Goal: Download file/media

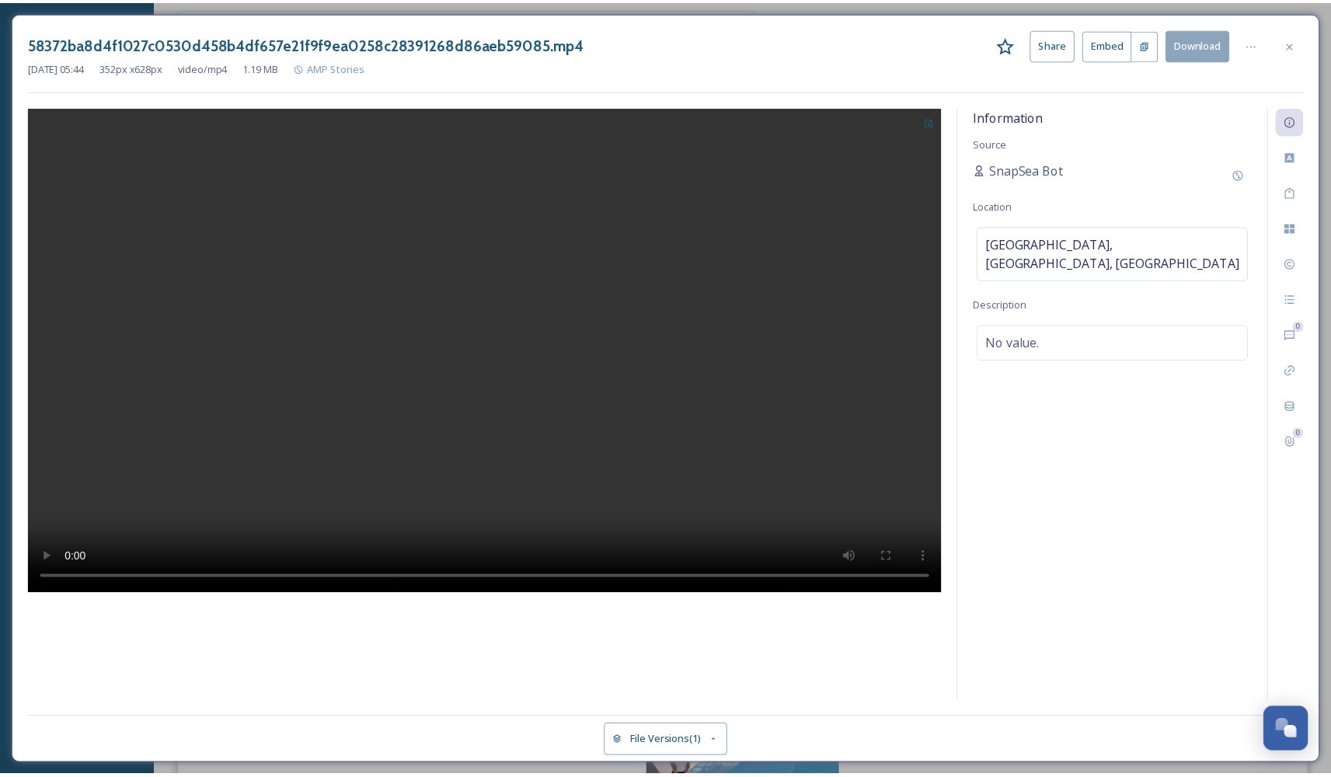
scroll to position [97, 0]
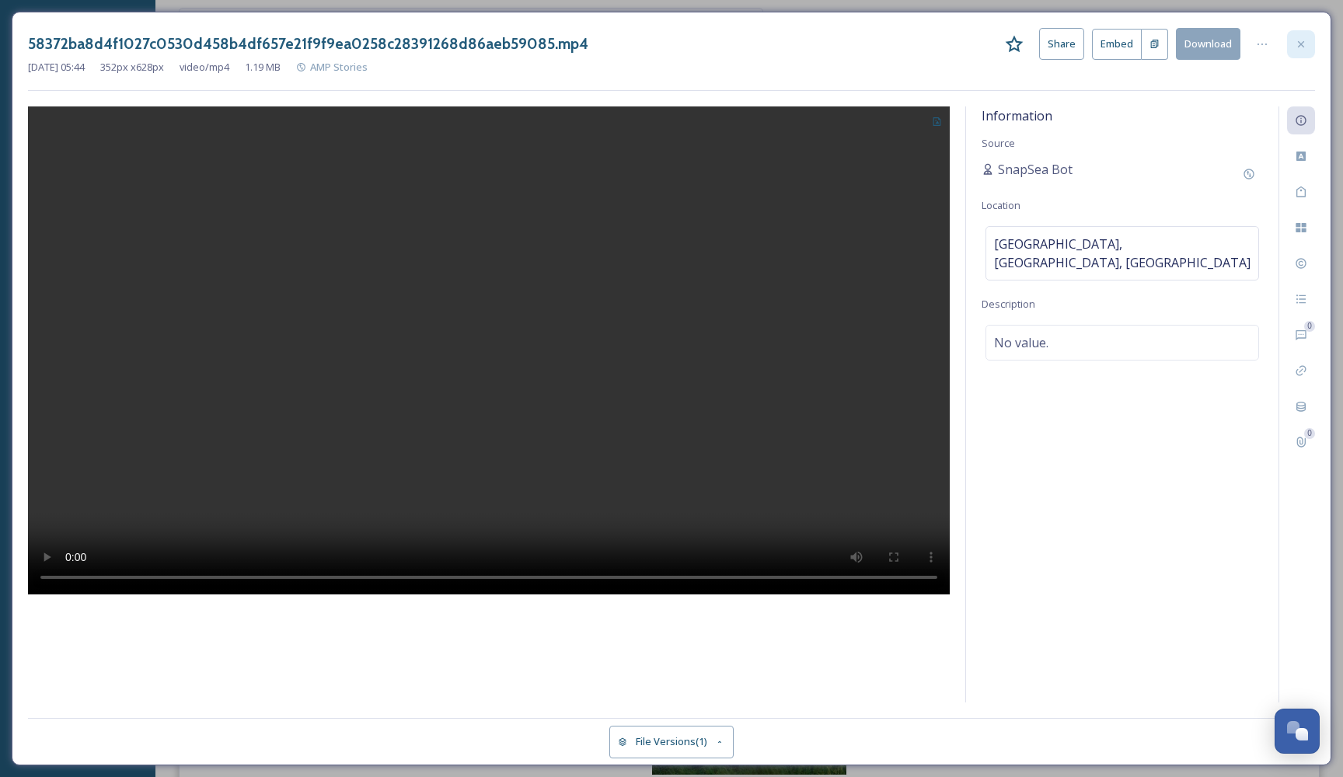
click at [1297, 42] on icon at bounding box center [1301, 44] width 12 height 12
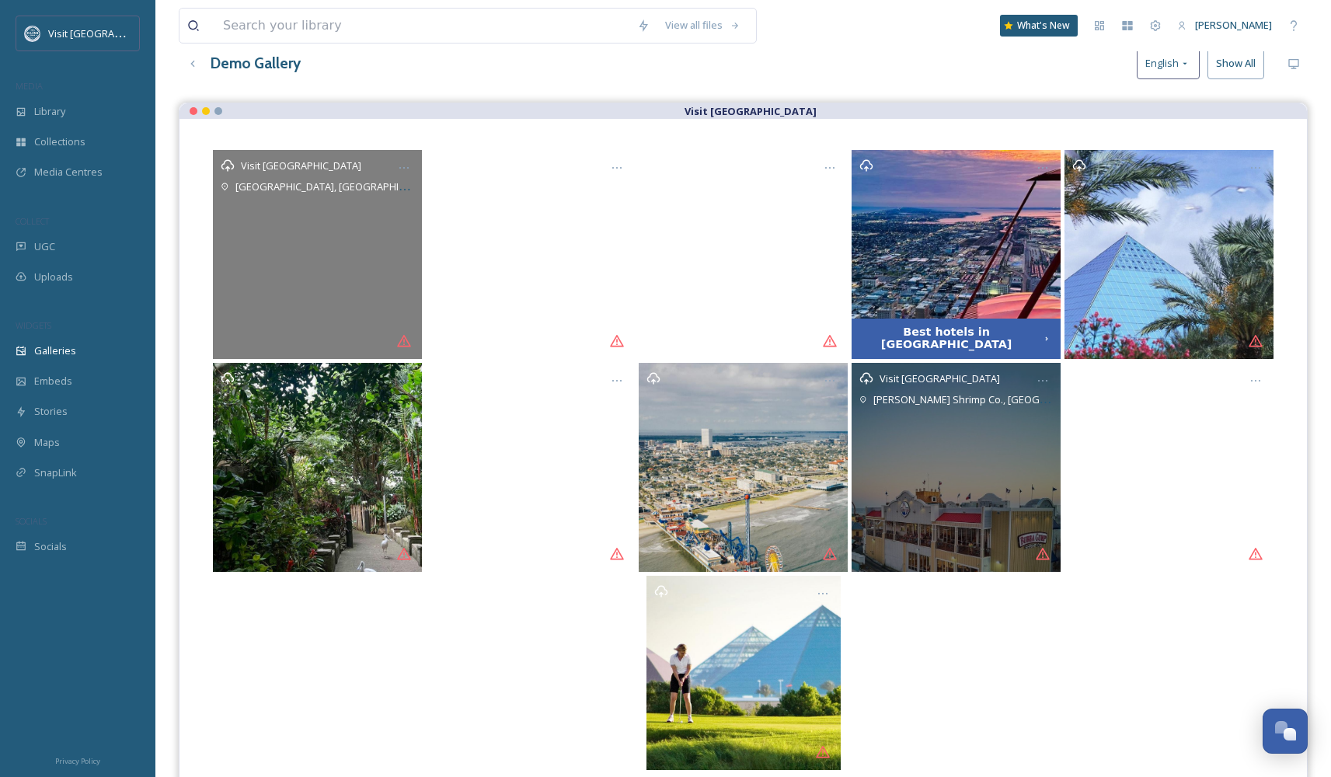
click at [952, 487] on div "Visit Galveston [PERSON_NAME] Shrimp Co., [GEOGRAPHIC_DATA], [GEOGRAPHIC_DATA]" at bounding box center [956, 467] width 209 height 209
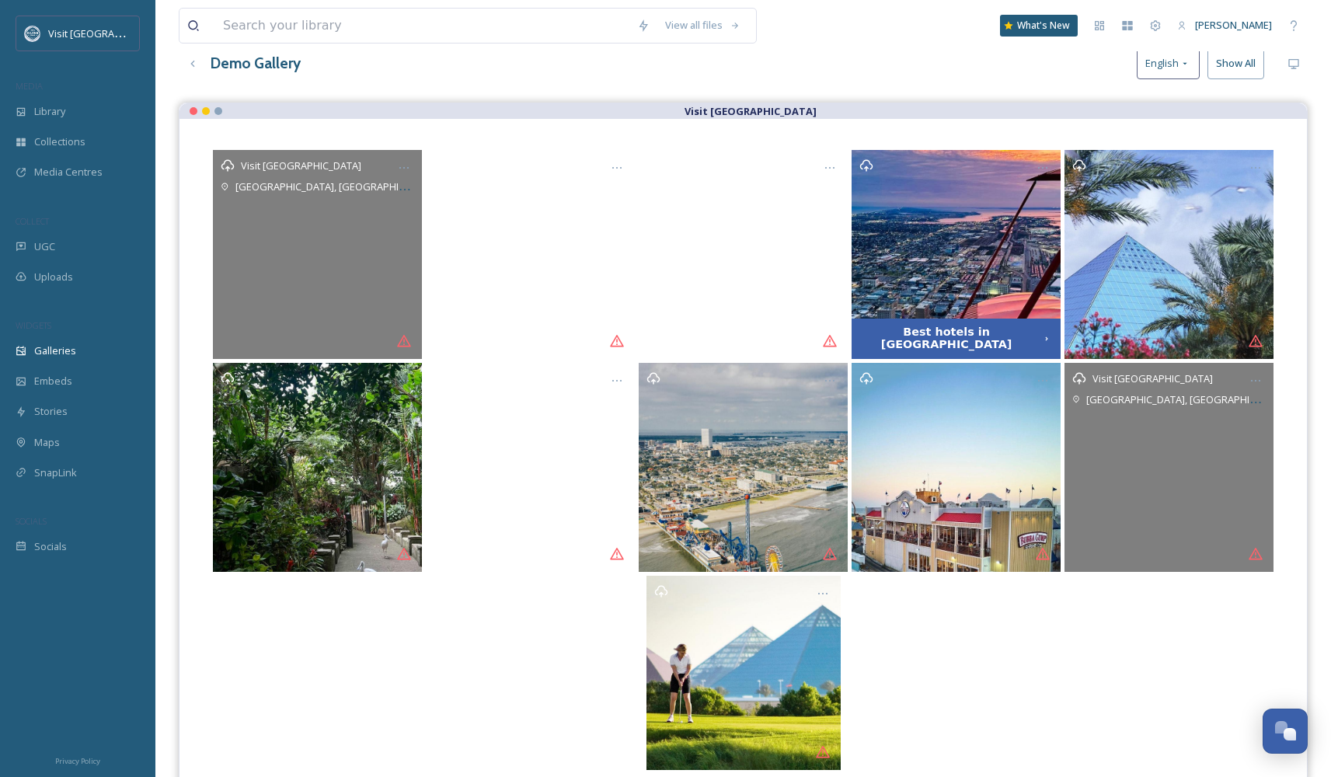
click at [1167, 535] on div "Visit [GEOGRAPHIC_DATA] [GEOGRAPHIC_DATA], [GEOGRAPHIC_DATA], [GEOGRAPHIC_DATA]" at bounding box center [1169, 467] width 209 height 209
drag, startPoint x: 1215, startPoint y: 406, endPoint x: 1227, endPoint y: 396, distance: 16.0
click at [1215, 406] on div "[GEOGRAPHIC_DATA], [GEOGRAPHIC_DATA], [GEOGRAPHIC_DATA]" at bounding box center [1175, 399] width 179 height 19
click at [1262, 379] on div "Opens media popup. Media description: 41c628e53ce531e9c395c26fcb6c4ef30fe426af0…" at bounding box center [1256, 381] width 28 height 28
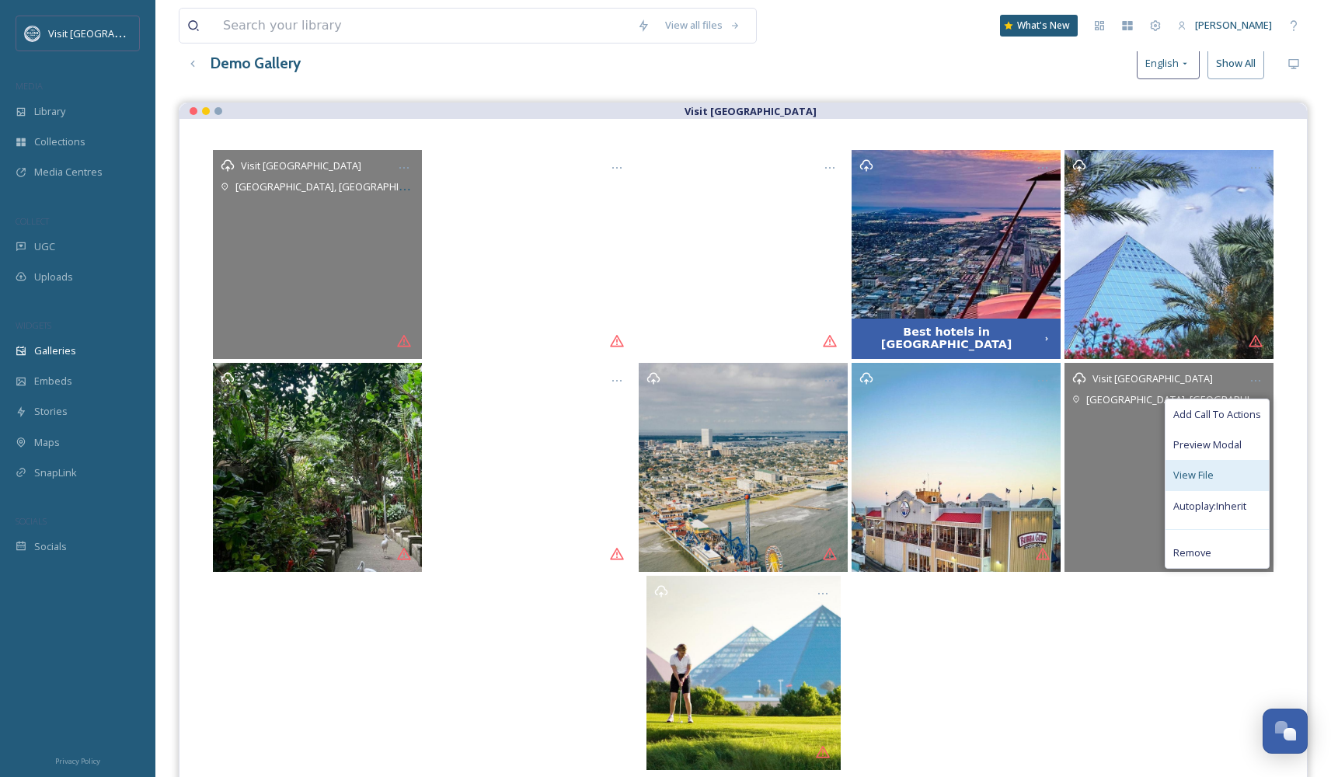
click at [1254, 468] on div "View File" at bounding box center [1217, 475] width 103 height 30
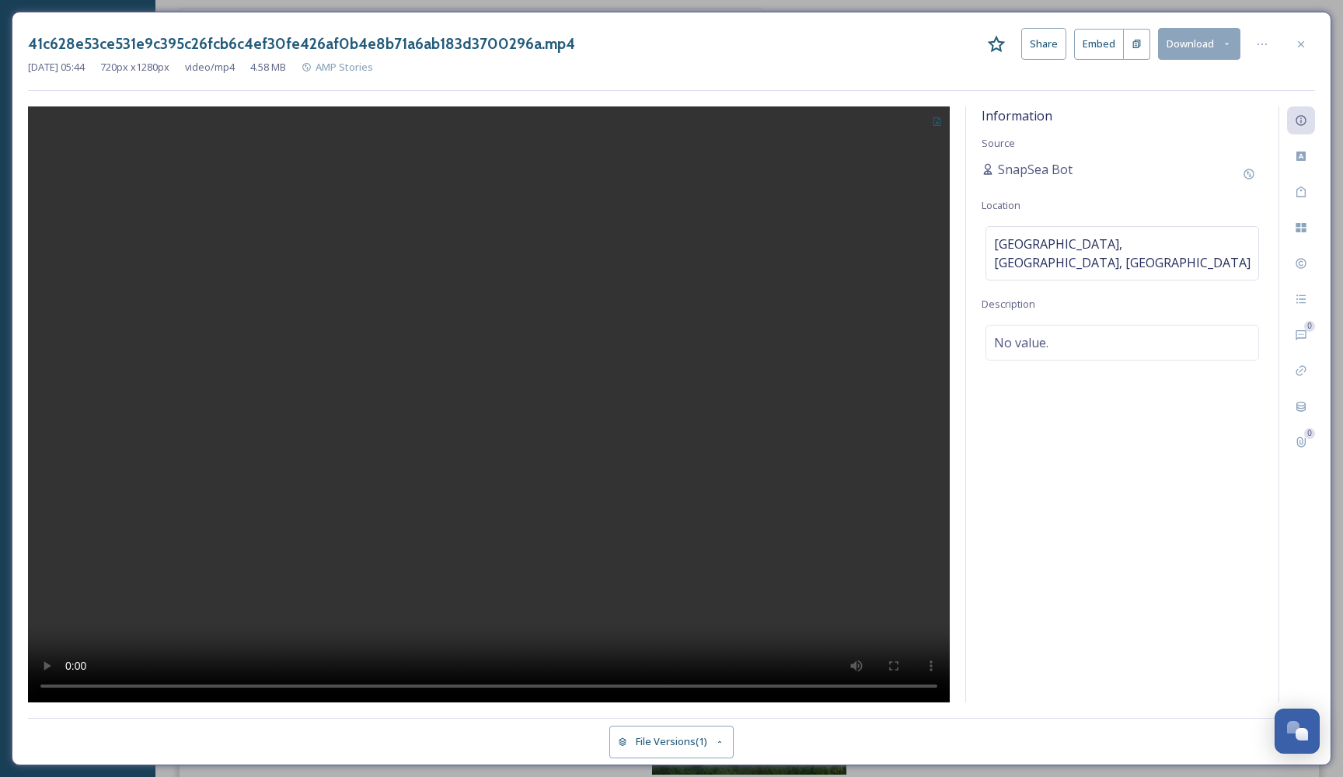
click at [476, 417] on video at bounding box center [489, 404] width 922 height 597
click at [1184, 48] on button "Download" at bounding box center [1199, 44] width 82 height 32
click at [1151, 84] on span "Download Original (720 x 1280)" at bounding box center [1158, 79] width 141 height 15
click at [1296, 37] on div at bounding box center [1301, 44] width 28 height 28
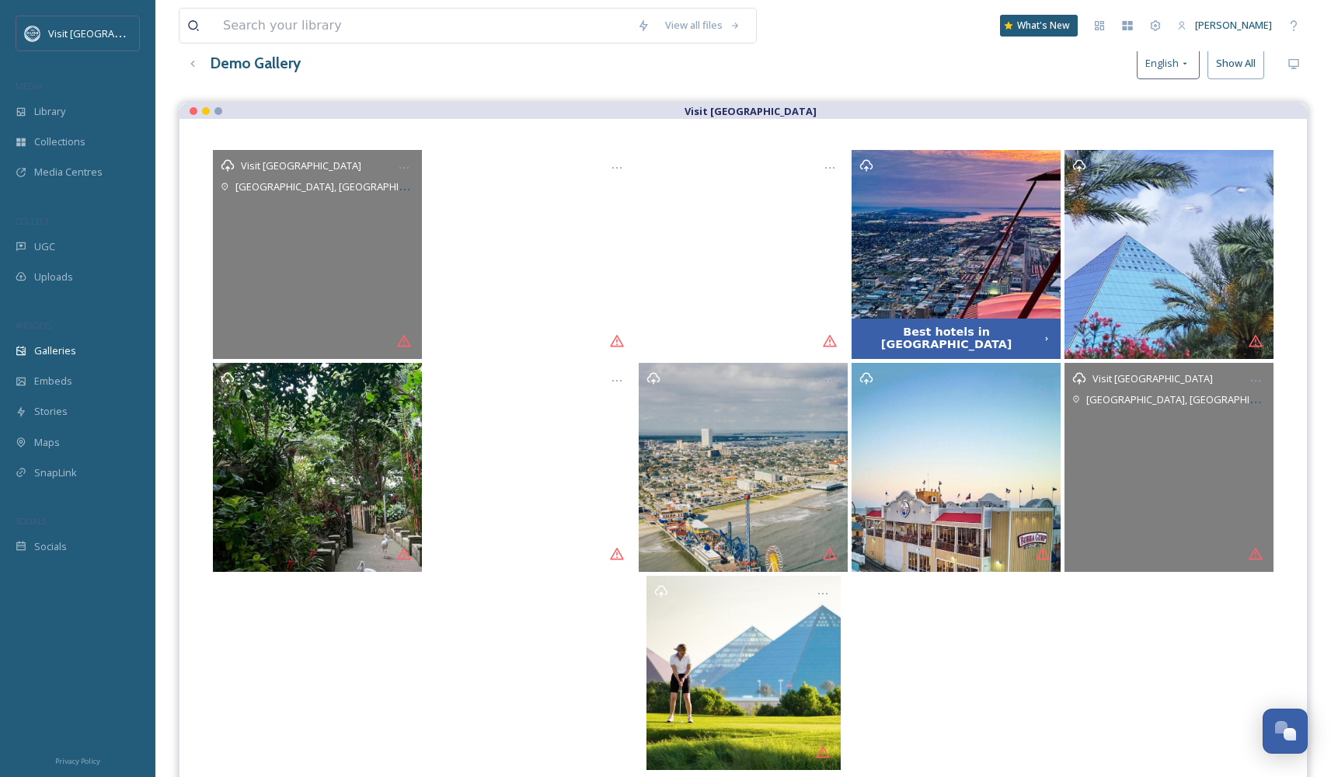
click at [432, 8] on div "View all files What's New [PERSON_NAME]" at bounding box center [743, 25] width 1129 height 51
click at [435, 16] on input at bounding box center [422, 26] width 414 height 34
click at [94, 252] on div "UGC" at bounding box center [77, 247] width 155 height 30
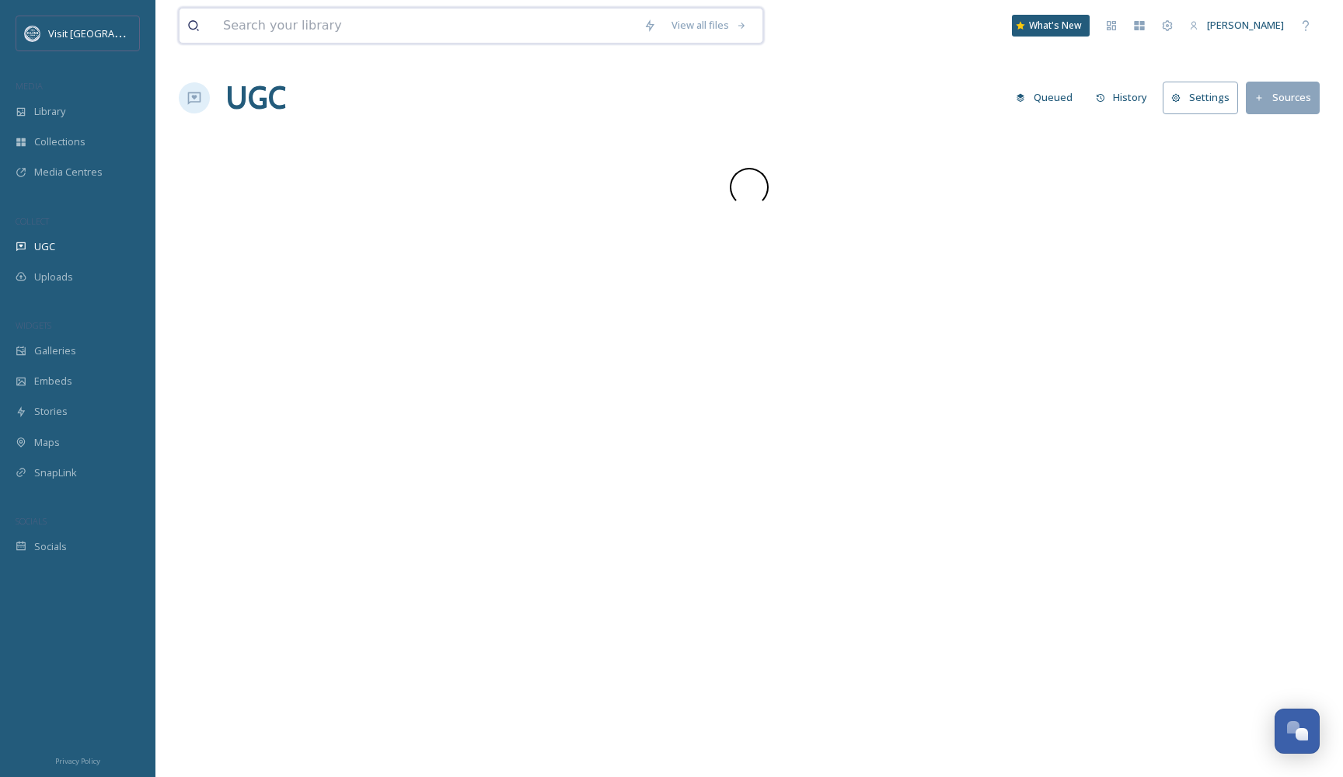
click at [356, 37] on input at bounding box center [425, 26] width 420 height 34
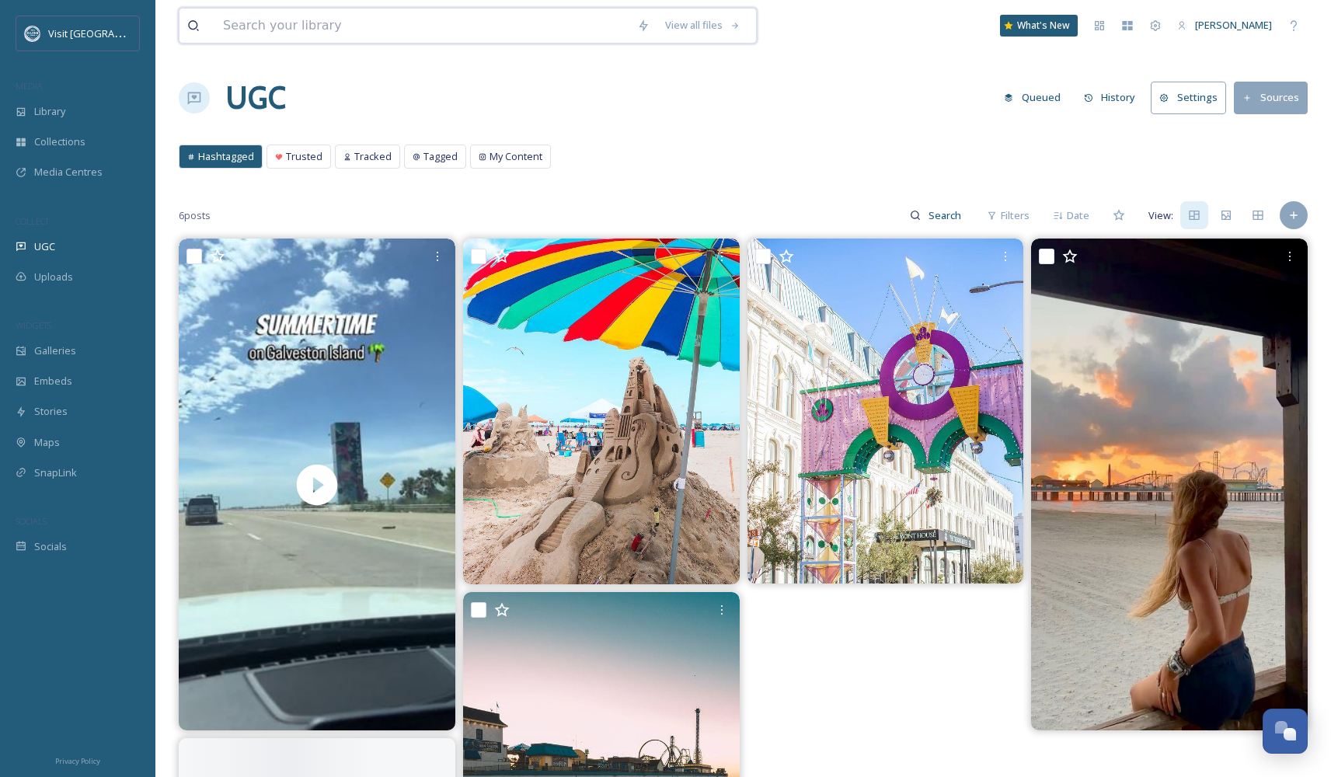
click at [356, 37] on input at bounding box center [422, 26] width 414 height 34
type input "Pleasure Pier"
click at [872, 72] on div "Pleasure Pier Search What's New [PERSON_NAME] UGC Queued History Settings Sourc…" at bounding box center [743, 508] width 1176 height 1016
click at [367, 34] on input at bounding box center [488, 26] width 387 height 34
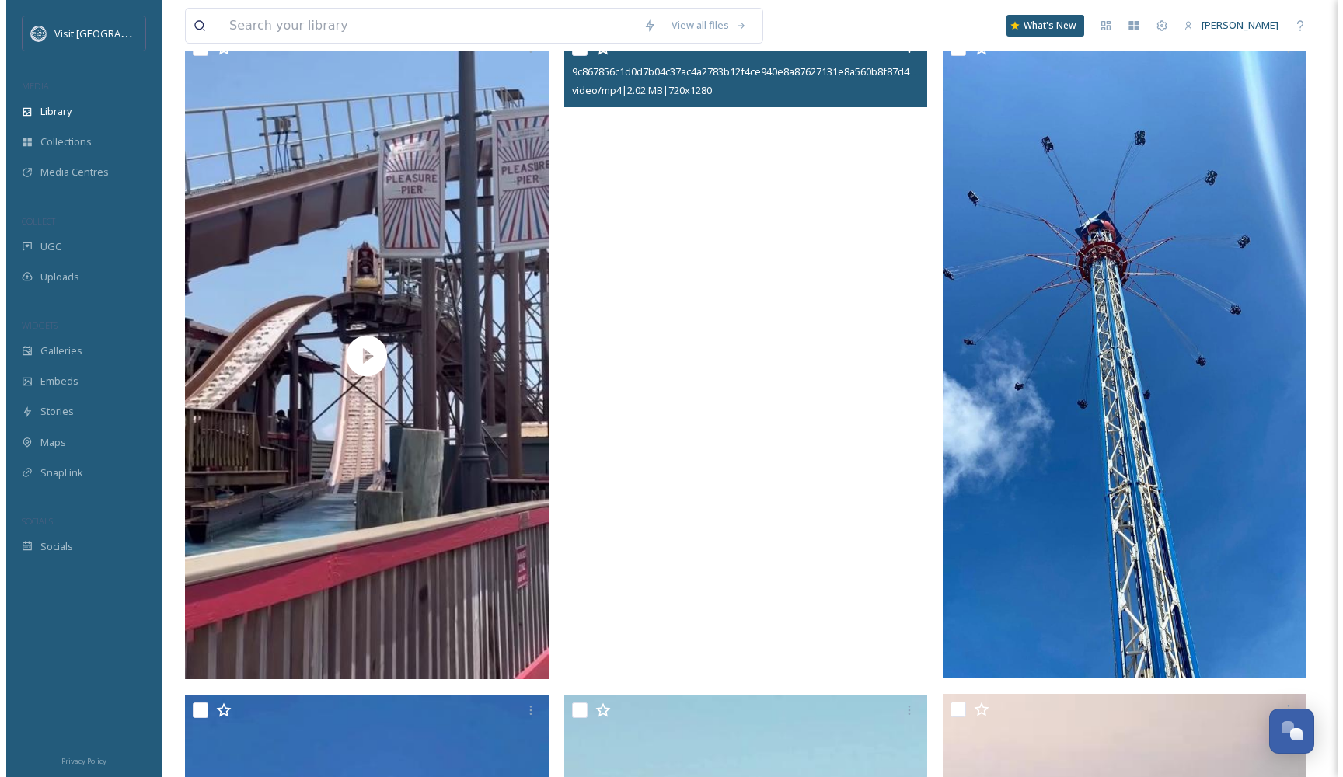
scroll to position [846, 0]
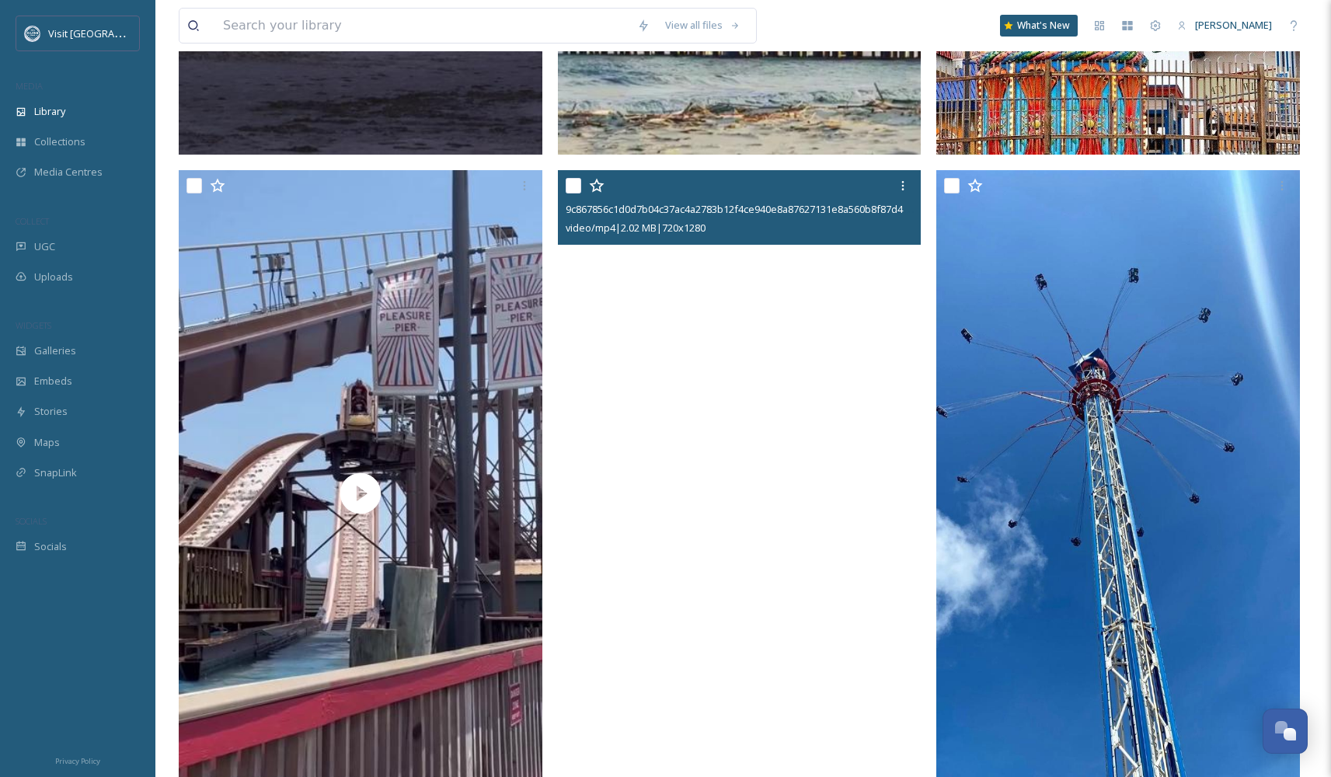
click at [746, 500] on video "9c867856c1d0d7b04c37ac4a2783b12f4ce940e8a87627131e8a560b8f87d4a3.mp4" at bounding box center [740, 493] width 364 height 647
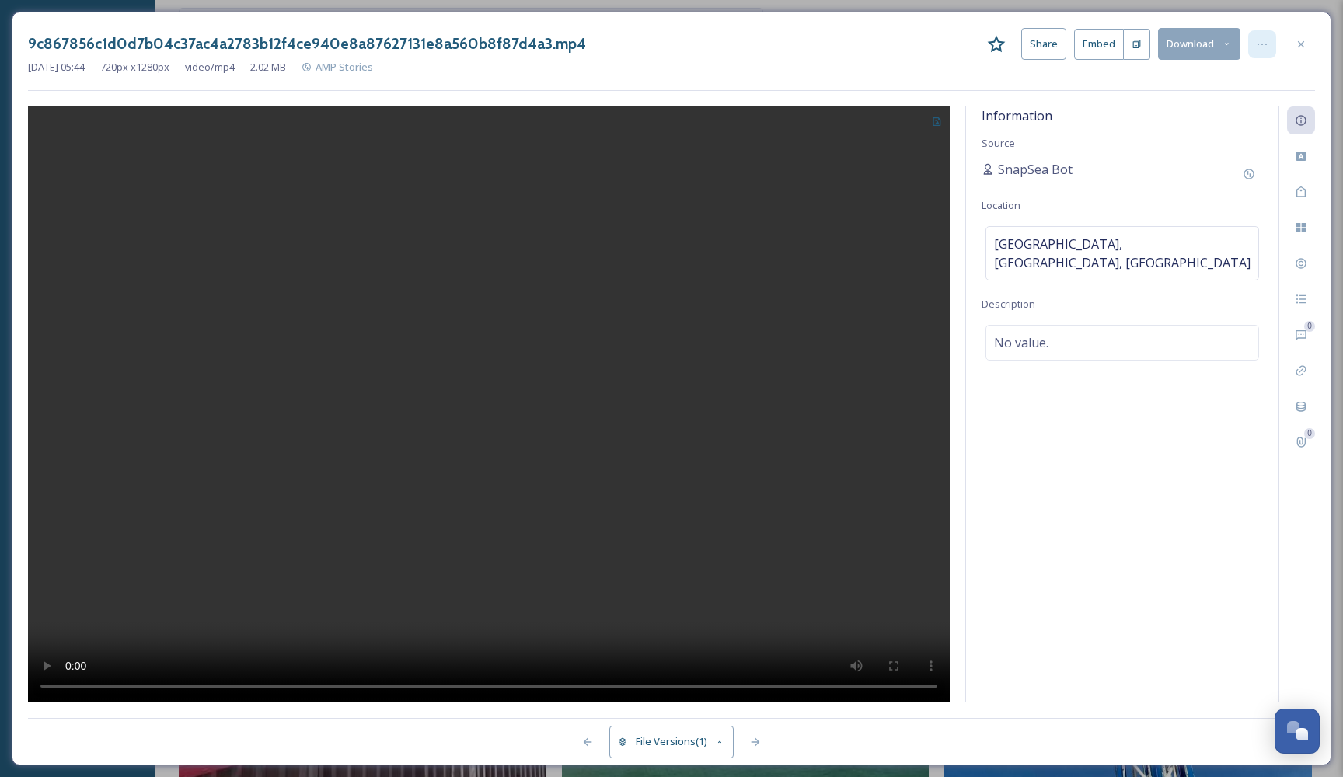
click at [1275, 40] on div at bounding box center [1262, 44] width 28 height 28
click at [1151, 417] on div "Information Source SnapSea Bot Location [GEOGRAPHIC_DATA], [GEOGRAPHIC_DATA], […" at bounding box center [1122, 404] width 312 height 596
click at [1268, 44] on div at bounding box center [1262, 44] width 28 height 28
click at [1025, 434] on div "Information Source SnapSea Bot Location [GEOGRAPHIC_DATA], [GEOGRAPHIC_DATA], […" at bounding box center [1122, 404] width 312 height 596
click at [939, 118] on icon at bounding box center [937, 121] width 8 height 9
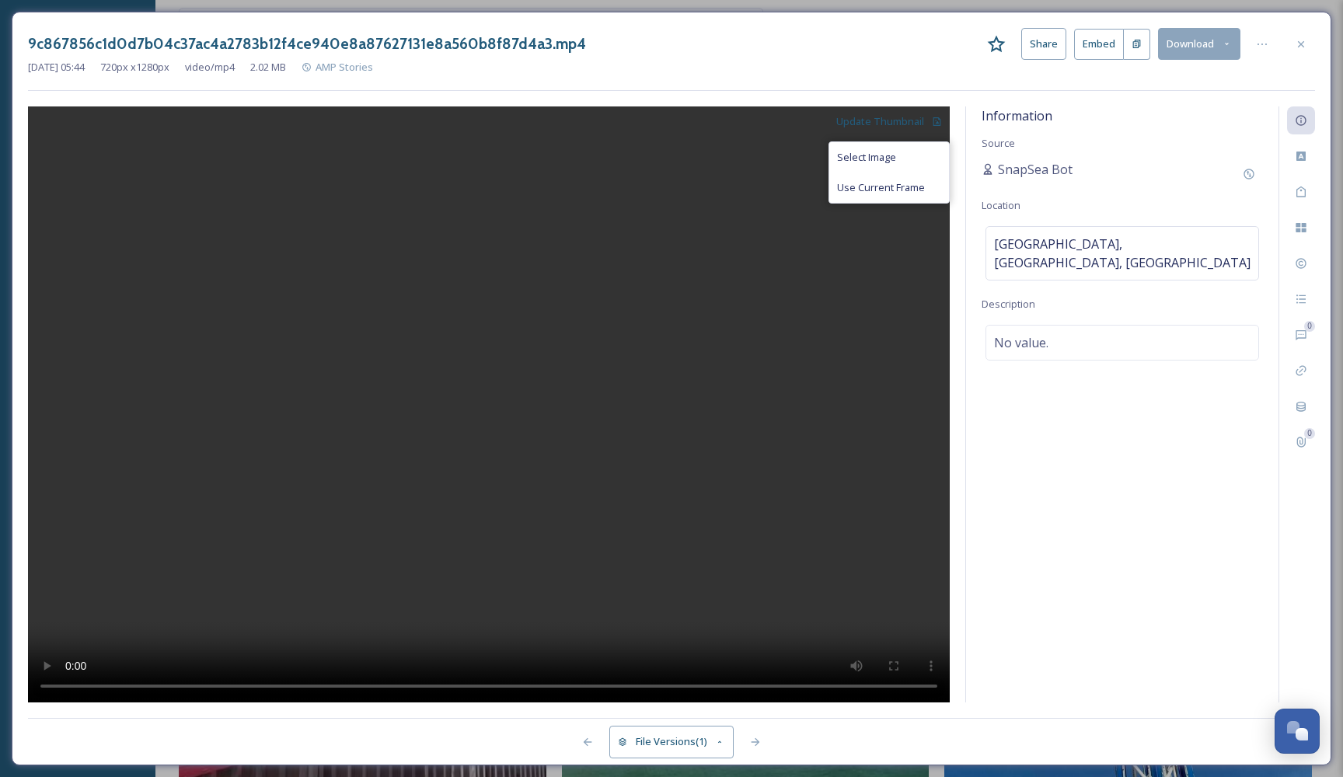
click at [1117, 489] on div "Information Source SnapSea Bot Location [GEOGRAPHIC_DATA], [GEOGRAPHIC_DATA], […" at bounding box center [1122, 404] width 312 height 596
click at [647, 748] on button "File Versions (1)" at bounding box center [671, 742] width 124 height 32
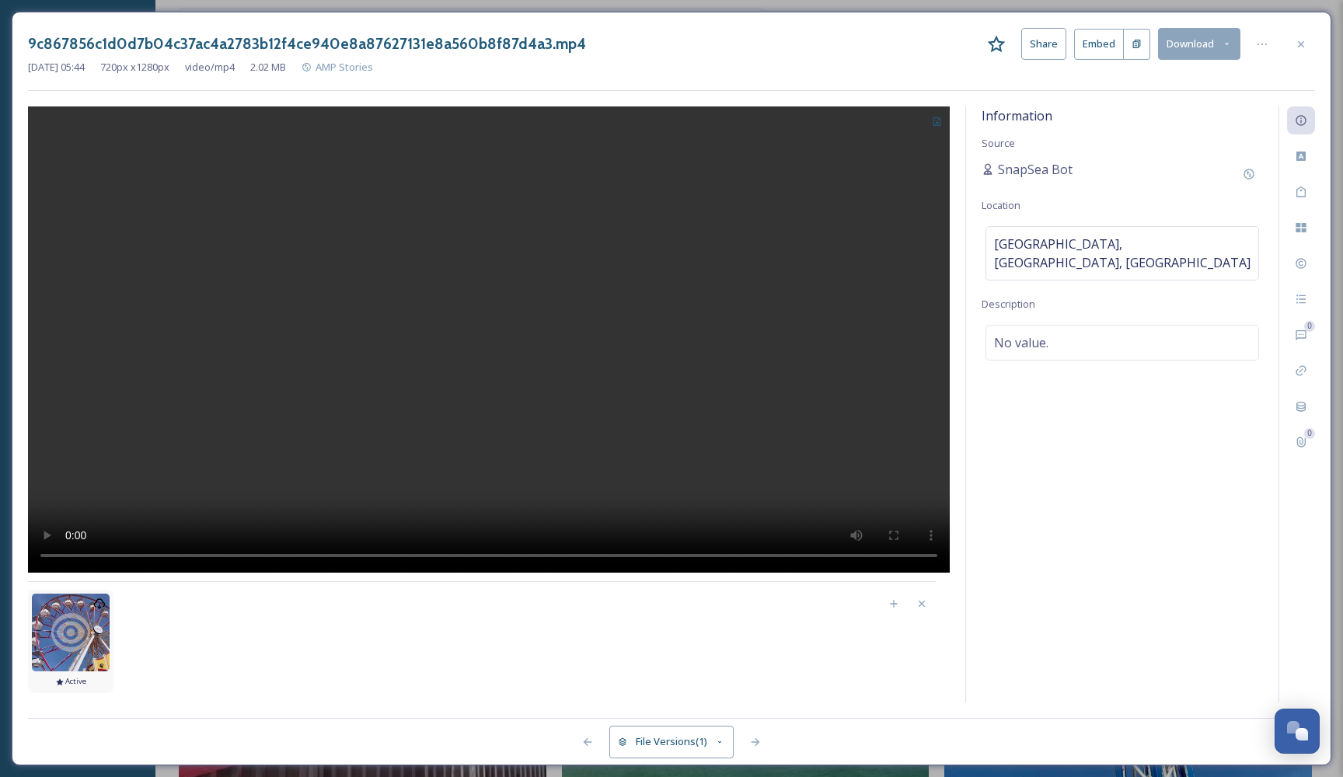
click at [72, 671] on span "[DATE] 05:44 video/mp4 720 x 1280" at bounding box center [70, 632] width 85 height 85
click at [71, 673] on span "[DATE] 05:44 video/mp4 720 x 1280" at bounding box center [70, 632] width 85 height 85
click at [53, 645] on icon at bounding box center [70, 632] width 39 height 39
click at [44, 619] on div at bounding box center [71, 633] width 78 height 78
click at [593, 247] on video at bounding box center [489, 339] width 922 height 466
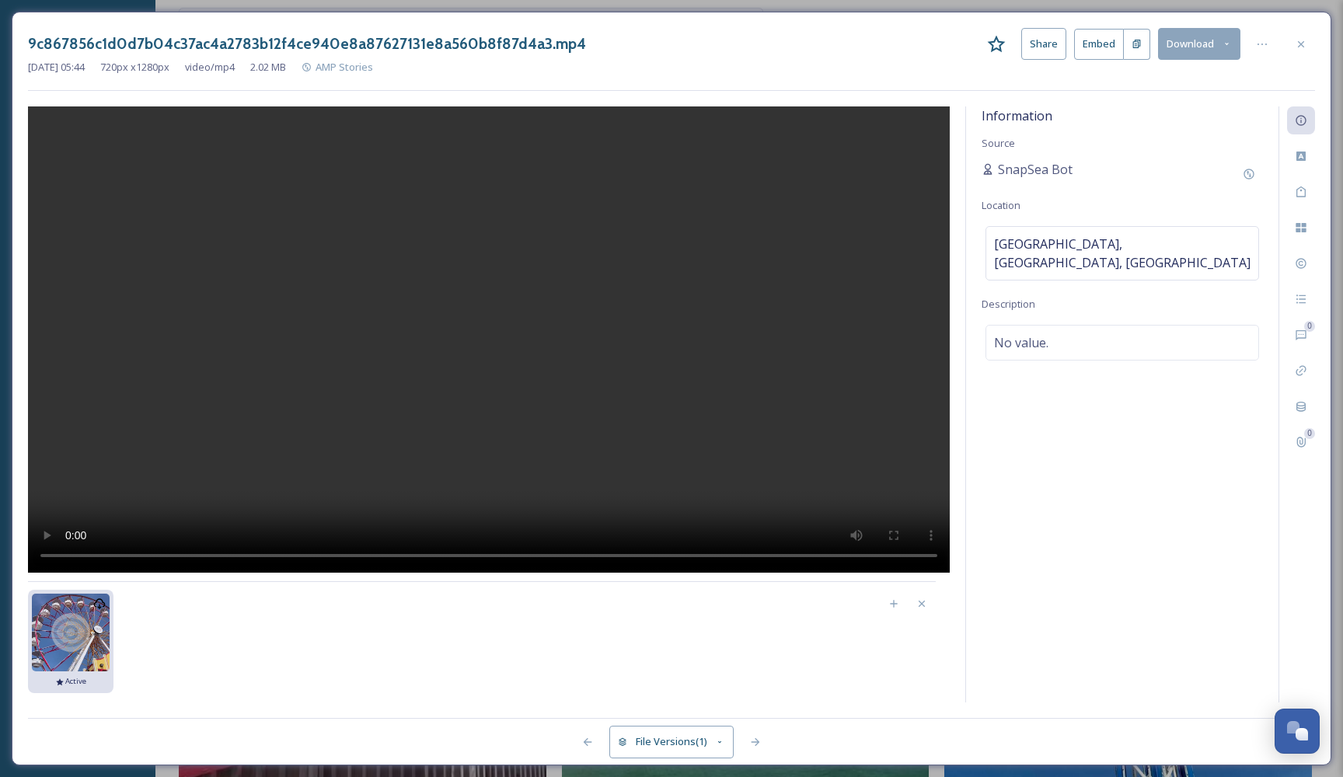
click at [584, 255] on video at bounding box center [489, 339] width 922 height 466
click at [1233, 45] on button "Download" at bounding box center [1199, 44] width 82 height 32
click at [1198, 82] on span "Download Original (720 x 1280)" at bounding box center [1158, 79] width 141 height 15
